Goal: Find specific page/section: Find specific page/section

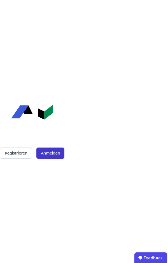
click at [54, 151] on button "Anmelden" at bounding box center [50, 153] width 28 height 11
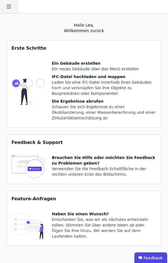
click at [11, 8] on icon at bounding box center [9, 6] width 18 height 13
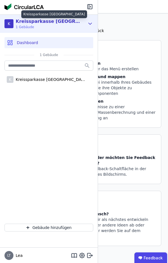
click at [27, 18] on div "Kreissparkasse [GEOGRAPHIC_DATA]" at bounding box center [48, 21] width 64 height 7
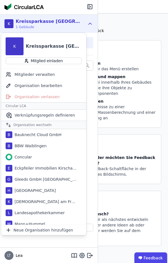
click at [121, 25] on div "[PERSON_NAME], Willkommen zurück Sie verwenden derzeit eine Beta-Version. Es kö…" at bounding box center [84, 144] width 154 height 263
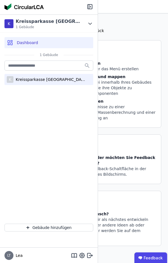
click at [49, 82] on div "K Kreissparkasse [GEOGRAPHIC_DATA]-[GEOGRAPHIC_DATA]" at bounding box center [48, 79] width 89 height 11
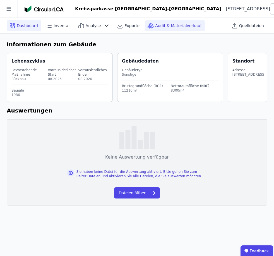
click at [167, 24] on span "Audit & Materialverkauf" at bounding box center [178, 26] width 46 height 6
